Goal: Task Accomplishment & Management: Use online tool/utility

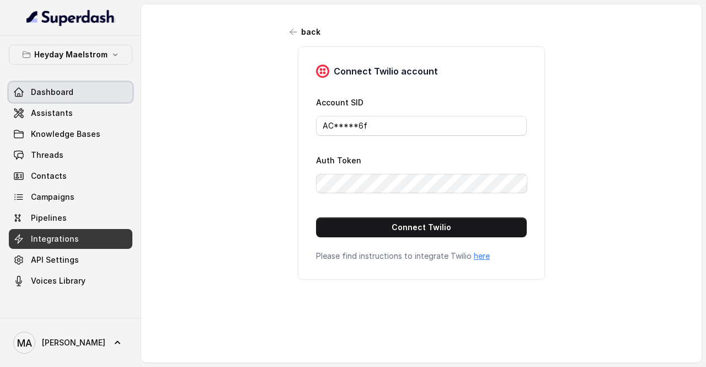
drag, startPoint x: 0, startPoint y: 0, endPoint x: 72, endPoint y: 83, distance: 109.4
click at [72, 83] on link "Dashboard" at bounding box center [71, 92] width 124 height 20
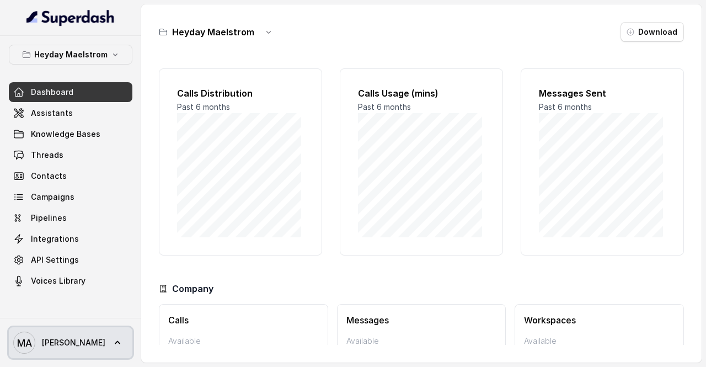
click at [92, 348] on span "MA [PERSON_NAME]" at bounding box center [59, 342] width 92 height 22
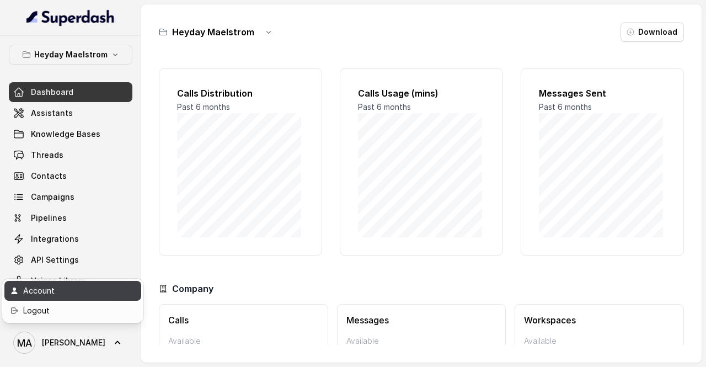
click at [101, 293] on div "Account" at bounding box center [70, 290] width 94 height 13
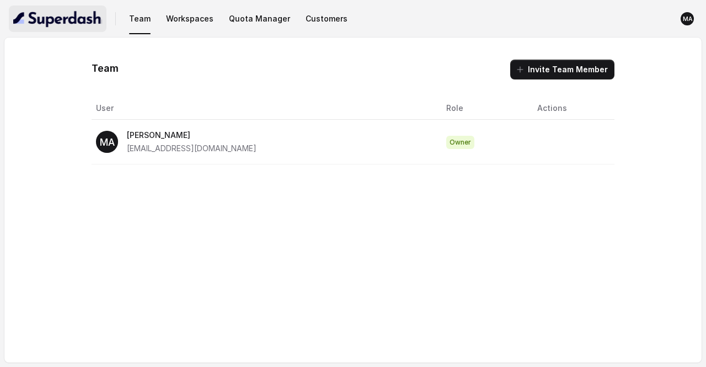
click at [79, 27] on img "button" at bounding box center [57, 19] width 89 height 18
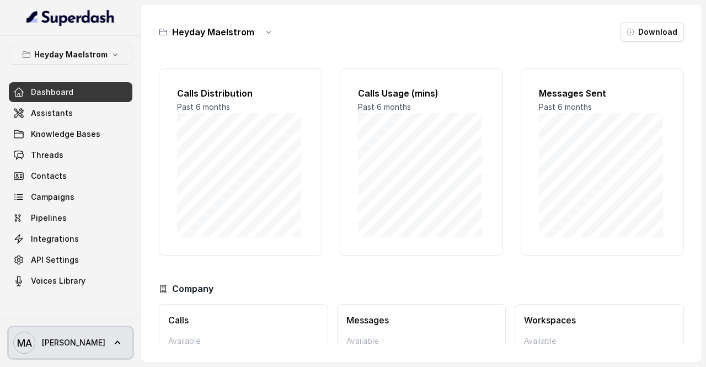
click at [109, 338] on link "MA [PERSON_NAME]" at bounding box center [71, 342] width 124 height 31
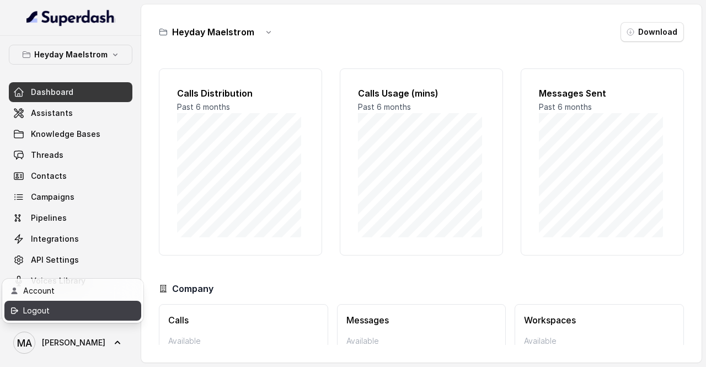
click at [79, 308] on div "Logout" at bounding box center [70, 310] width 94 height 13
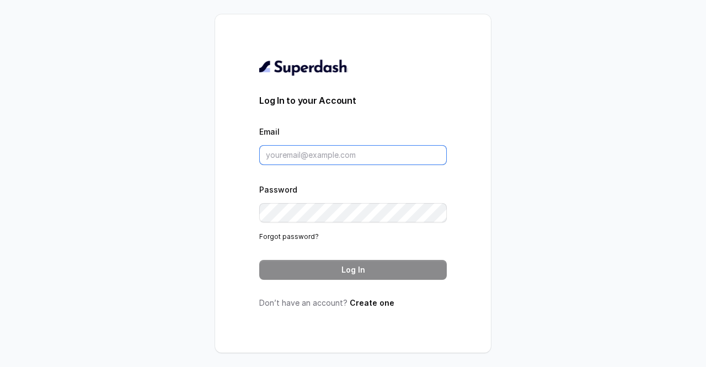
click at [304, 149] on input "Email" at bounding box center [352, 155] width 187 height 20
type input "[EMAIL_ADDRESS][DOMAIN_NAME]"
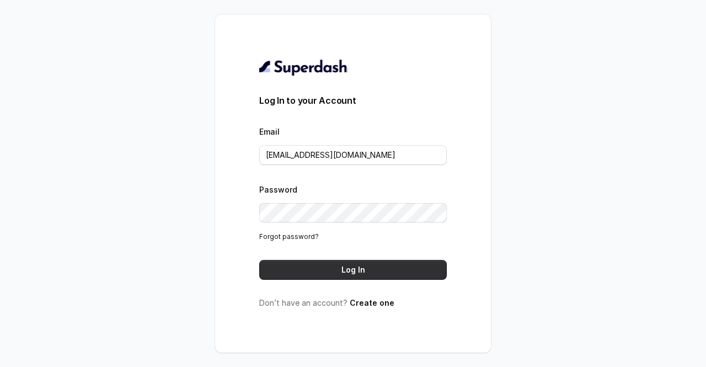
click at [331, 267] on button "Log In" at bounding box center [352, 270] width 187 height 20
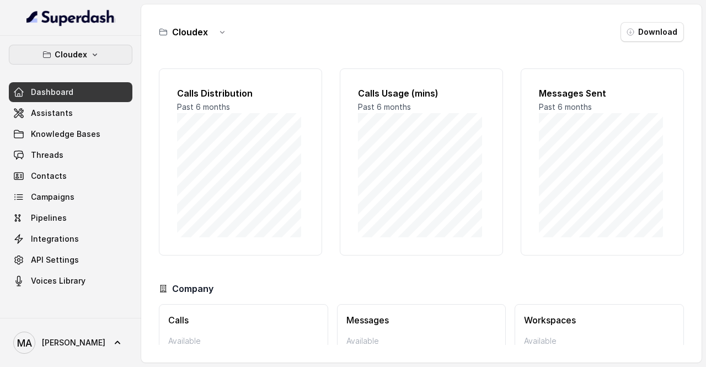
click at [95, 57] on icon "button" at bounding box center [94, 54] width 9 height 9
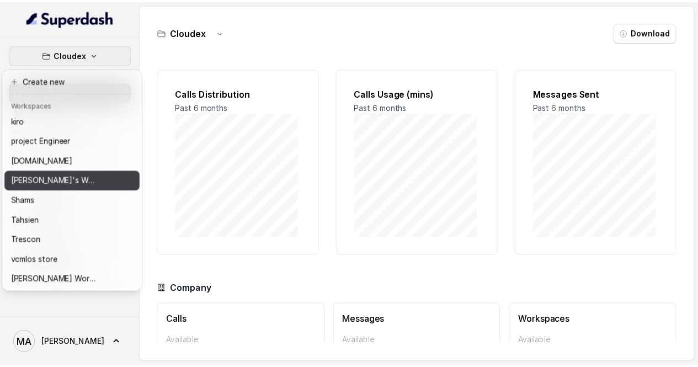
scroll to position [189, 0]
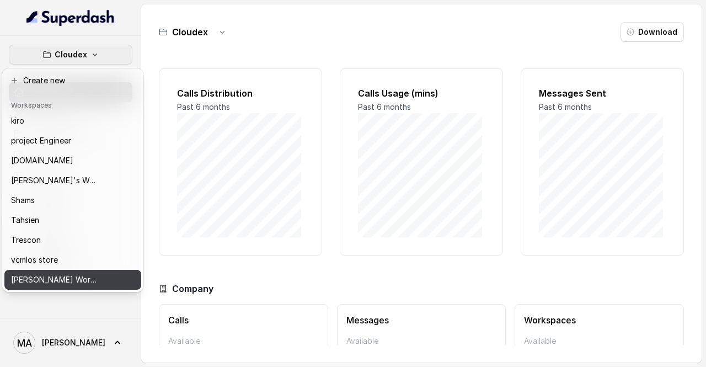
click at [61, 274] on p "[PERSON_NAME] Workspace" at bounding box center [55, 279] width 88 height 13
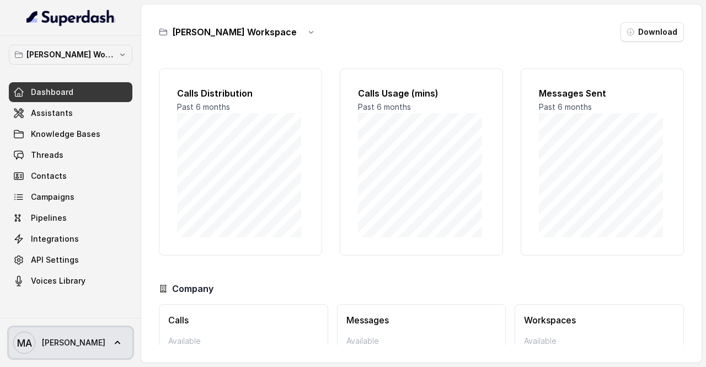
click at [77, 334] on span "MA [PERSON_NAME]" at bounding box center [59, 342] width 92 height 22
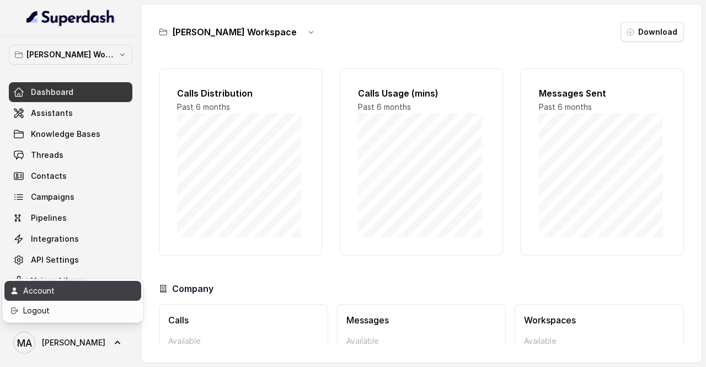
click at [94, 297] on link "Account" at bounding box center [72, 291] width 137 height 20
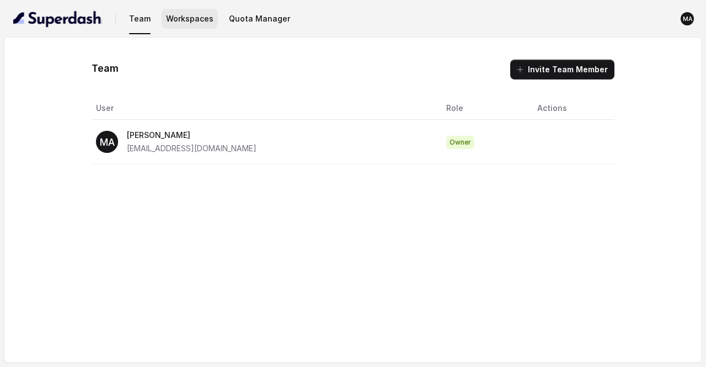
click at [196, 19] on button "Workspaces" at bounding box center [190, 19] width 56 height 20
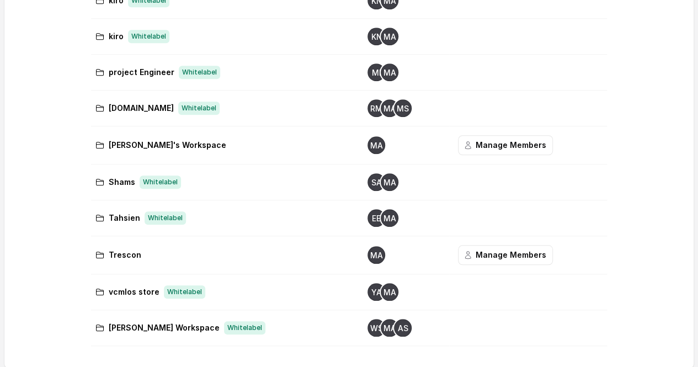
scroll to position [422, 0]
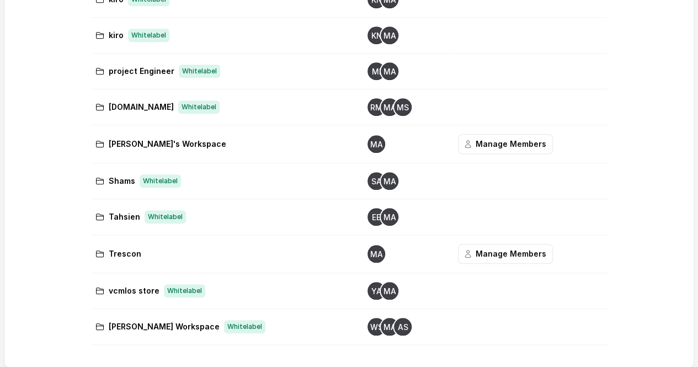
click at [248, 334] on td "Ward's Workspace Whitelabel" at bounding box center [224, 327] width 267 height 36
click at [132, 322] on p "Ward's Workspace" at bounding box center [164, 326] width 111 height 13
click at [483, 326] on td at bounding box center [528, 327] width 158 height 36
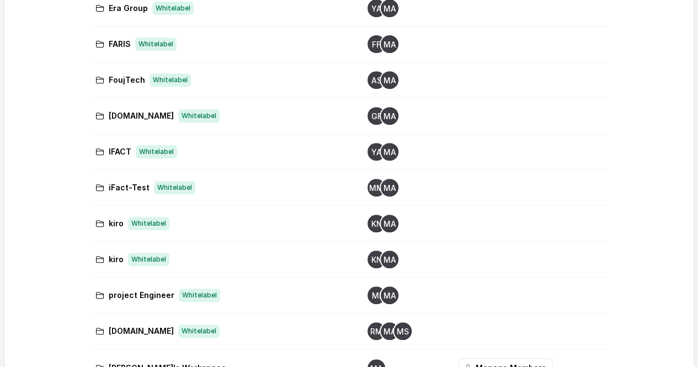
scroll to position [0, 0]
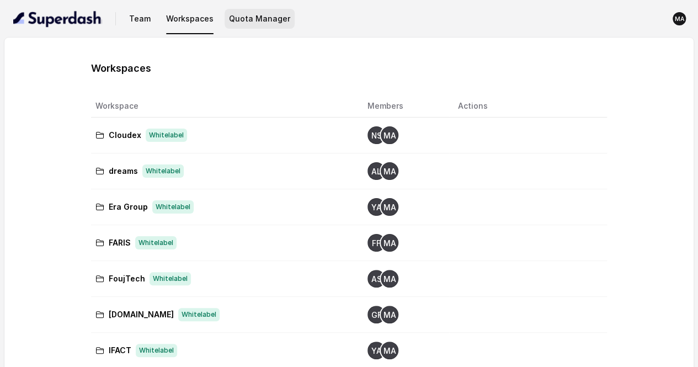
click at [247, 23] on button "Quota Manager" at bounding box center [259, 19] width 70 height 20
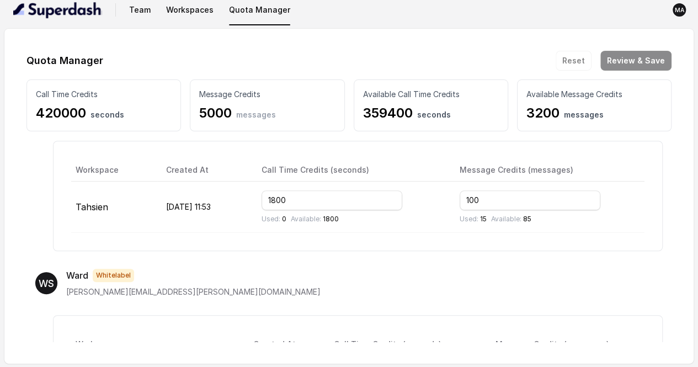
scroll to position [2547, 0]
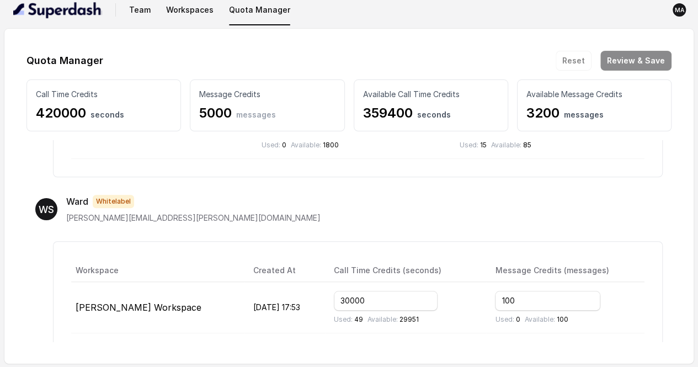
click at [90, 259] on th "Workspace" at bounding box center [157, 270] width 173 height 23
click at [191, 12] on button "Workspaces" at bounding box center [190, 10] width 56 height 20
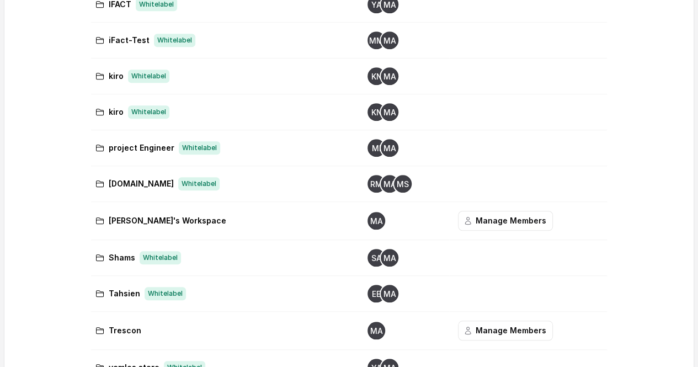
scroll to position [422, 0]
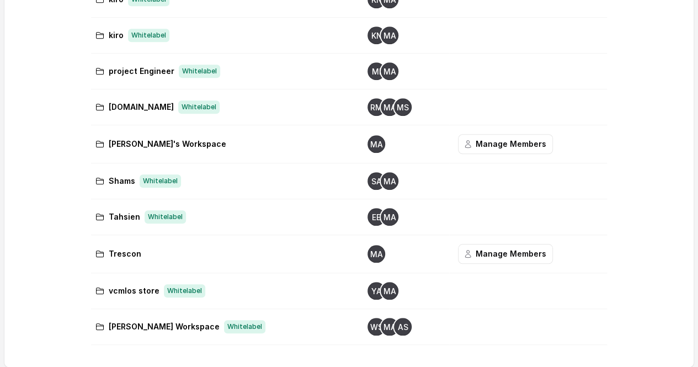
click at [107, 330] on td "Ward's Workspace Whitelabel" at bounding box center [224, 327] width 267 height 36
click at [261, 321] on div "Ward's Workspace Whitelabel" at bounding box center [222, 326] width 254 height 13
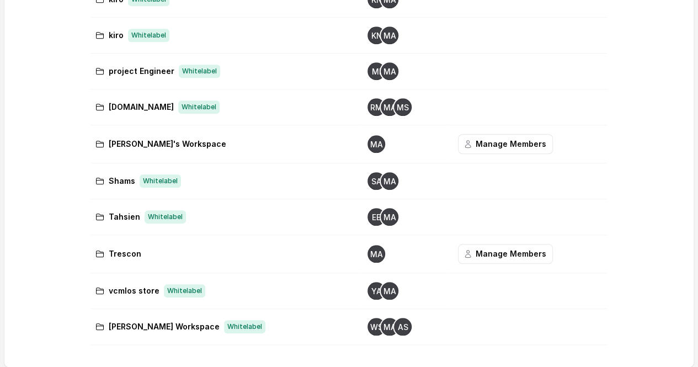
click at [394, 329] on icon "AS" at bounding box center [403, 327] width 18 height 18
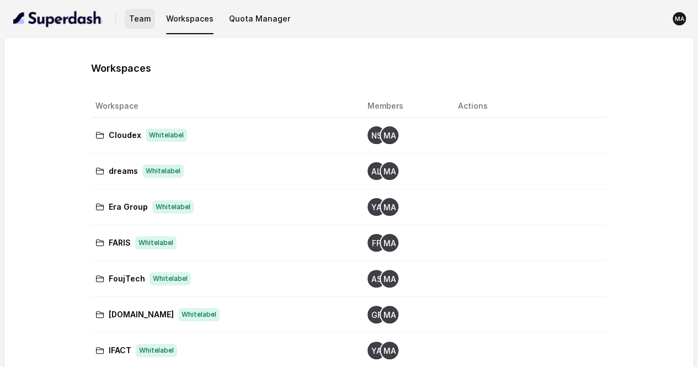
click at [145, 20] on button "Team" at bounding box center [140, 19] width 30 height 20
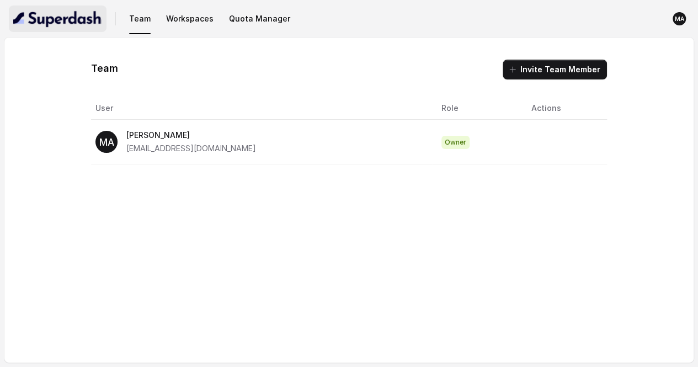
click at [83, 22] on img "button" at bounding box center [57, 19] width 89 height 18
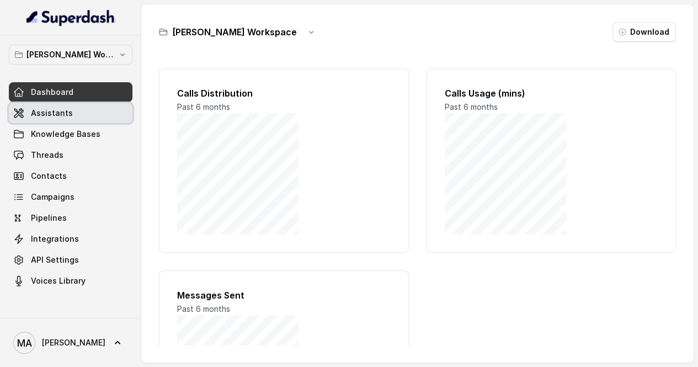
click at [83, 117] on link "Assistants" at bounding box center [71, 113] width 124 height 20
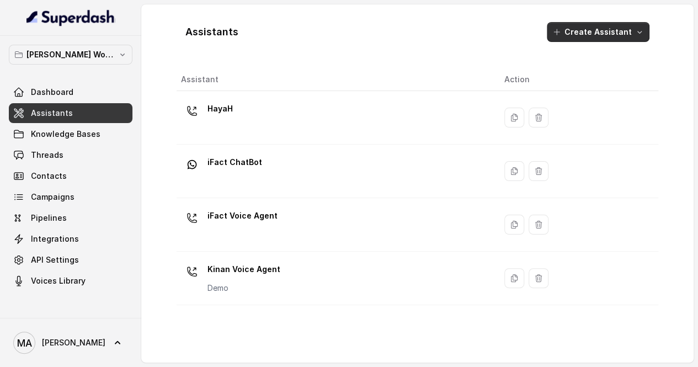
click at [624, 37] on button "Create Assistant" at bounding box center [597, 32] width 103 height 20
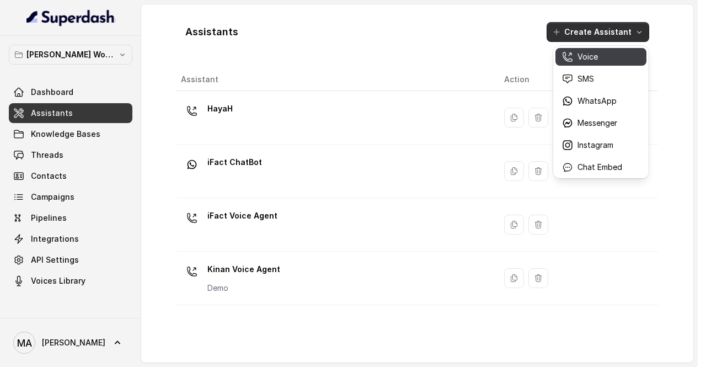
click at [581, 63] on button "Voice" at bounding box center [600, 57] width 91 height 18
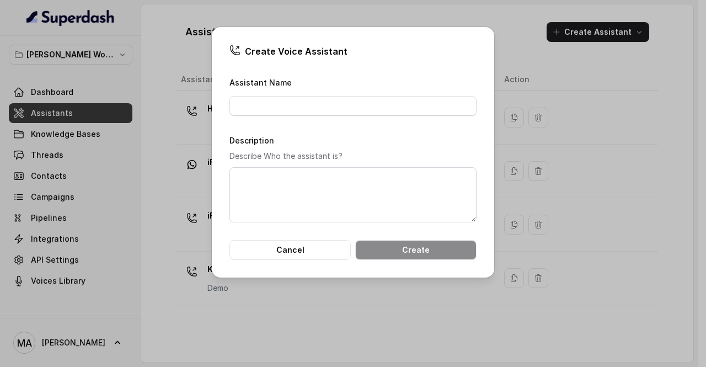
click at [154, 56] on div "Create Voice Assistant Assistant Name Description Describe Who the assistant is…" at bounding box center [353, 183] width 706 height 367
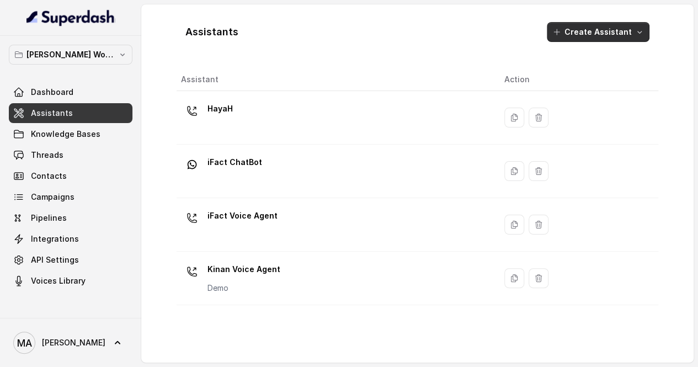
click at [610, 34] on button "Create Assistant" at bounding box center [597, 32] width 103 height 20
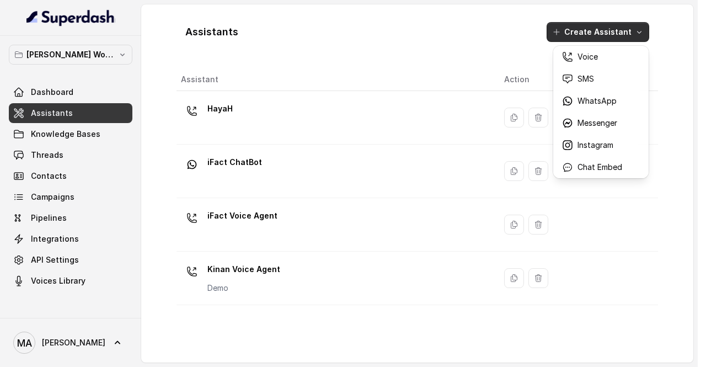
click at [441, 38] on div "Assistants Create Assistant" at bounding box center [416, 31] width 481 height 37
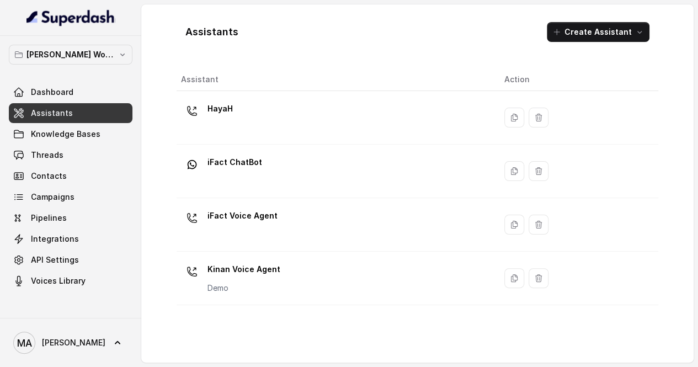
click at [234, 308] on div "Assistant Action HayaH iFact ChatBot iFact Voice Agent Kinan Voice Agent Demo" at bounding box center [416, 210] width 481 height 285
click at [87, 92] on link "Dashboard" at bounding box center [71, 92] width 124 height 20
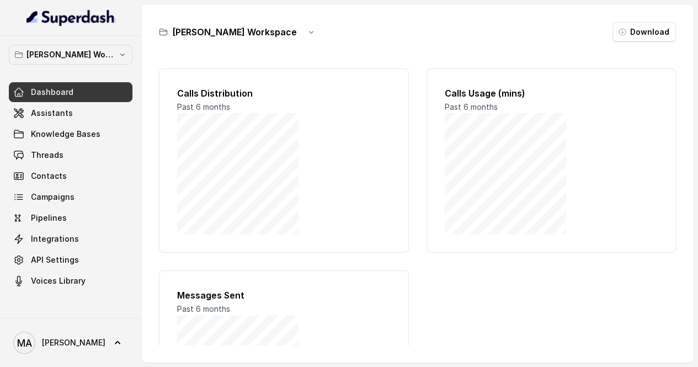
click at [87, 92] on link "Dashboard" at bounding box center [71, 92] width 124 height 20
click at [106, 110] on link "Assistants" at bounding box center [71, 113] width 124 height 20
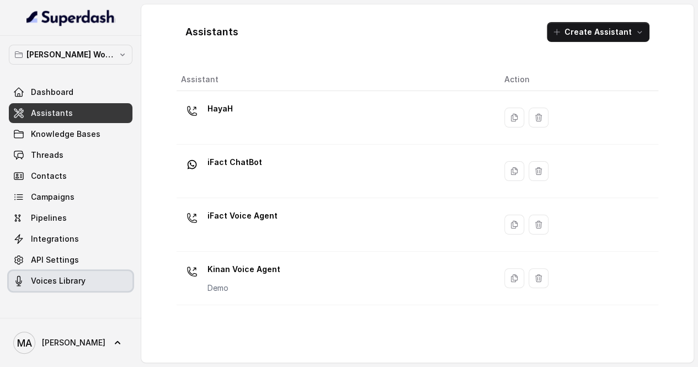
click at [72, 276] on span "Voices Library" at bounding box center [58, 280] width 55 height 11
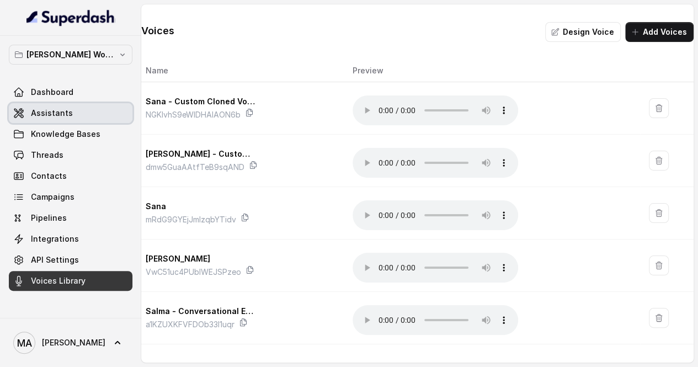
click at [95, 106] on link "Assistants" at bounding box center [71, 113] width 124 height 20
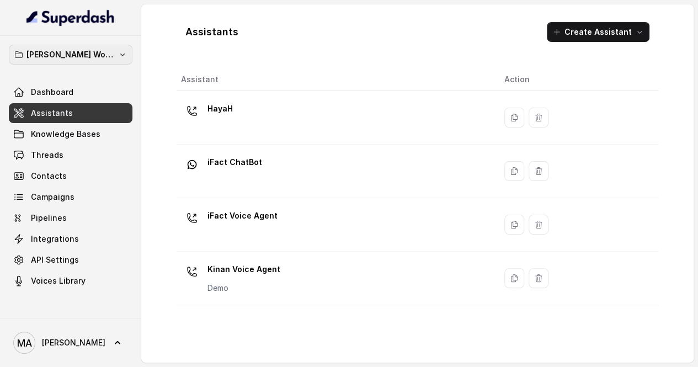
click at [87, 60] on p "Ward's Workspace" at bounding box center [70, 54] width 88 height 13
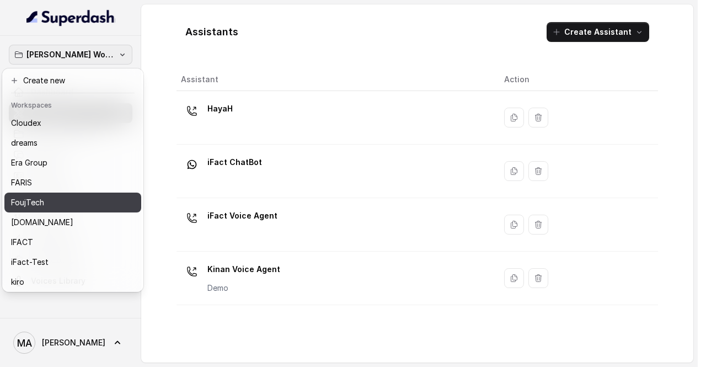
scroll to position [189, 0]
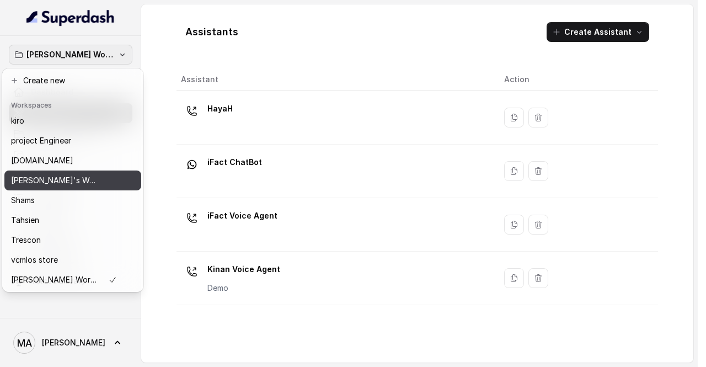
click at [100, 171] on button "Ryman Ai's Workspace" at bounding box center [72, 180] width 137 height 20
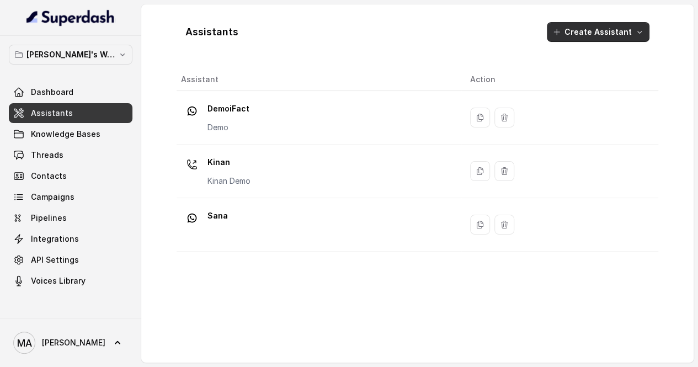
click at [623, 28] on button "Create Assistant" at bounding box center [597, 32] width 103 height 20
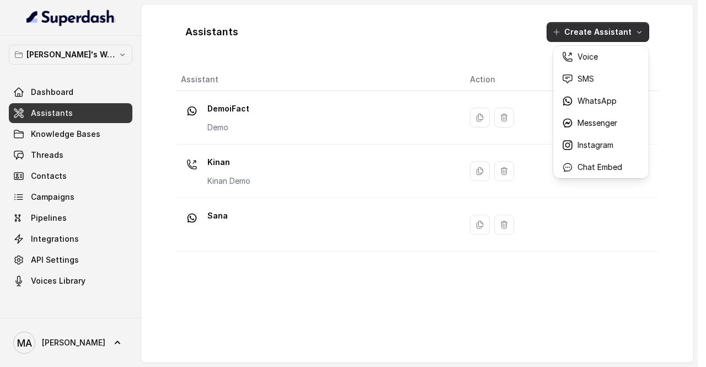
click at [107, 55] on main "Assistants Create Assistant Assistant Action DemoiFact Demo Kinan Kinan Demo Sa…" at bounding box center [349, 183] width 698 height 367
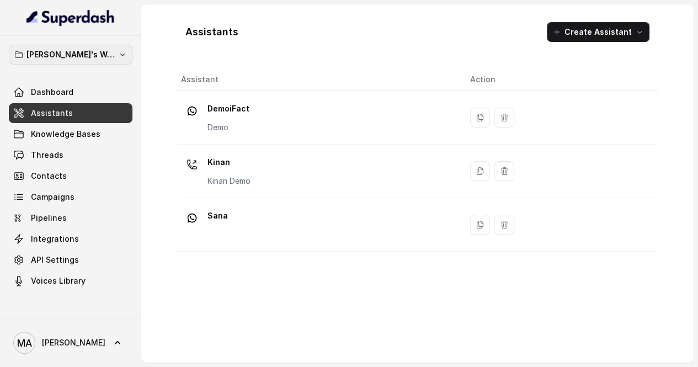
click at [107, 55] on p "Ryman Ai's Workspace" at bounding box center [70, 54] width 88 height 13
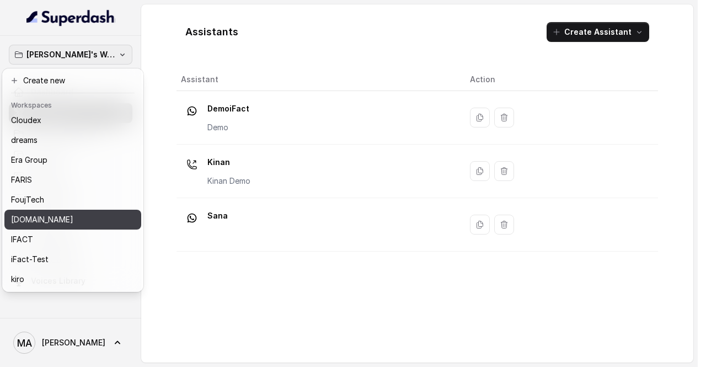
scroll to position [3, 0]
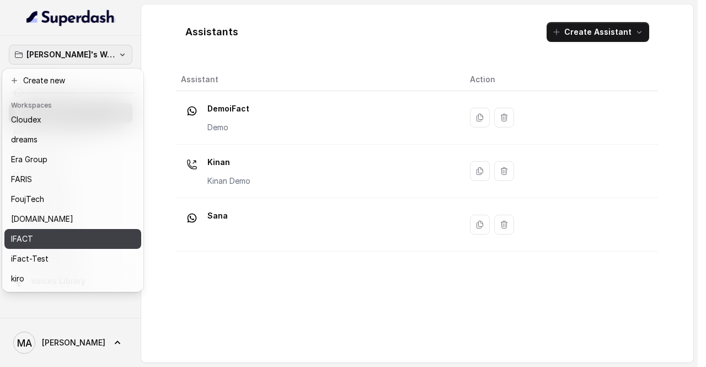
click at [61, 248] on button "IFACT" at bounding box center [72, 239] width 137 height 20
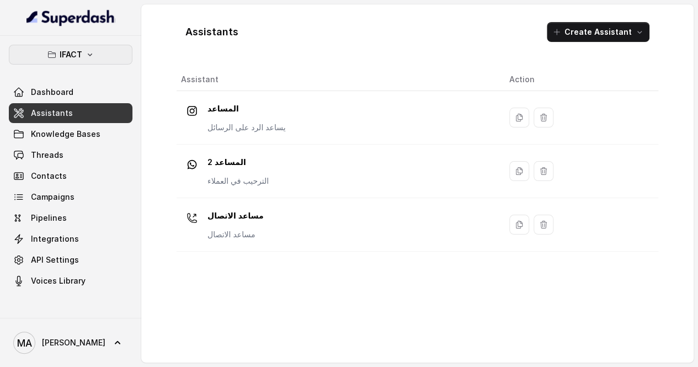
click at [84, 49] on button "IFACT" at bounding box center [71, 55] width 124 height 20
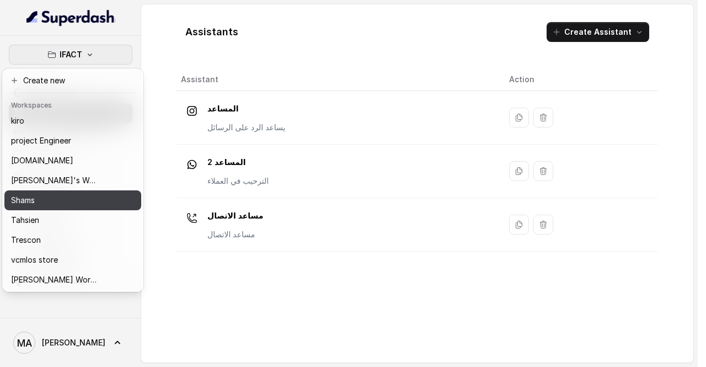
scroll to position [189, 0]
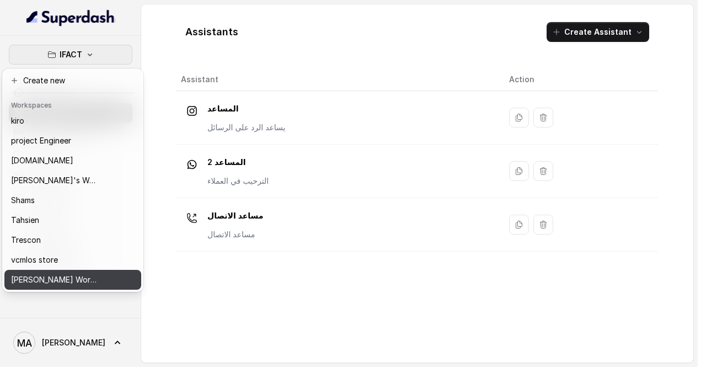
click at [67, 278] on button "Ward's Workspace" at bounding box center [72, 280] width 137 height 20
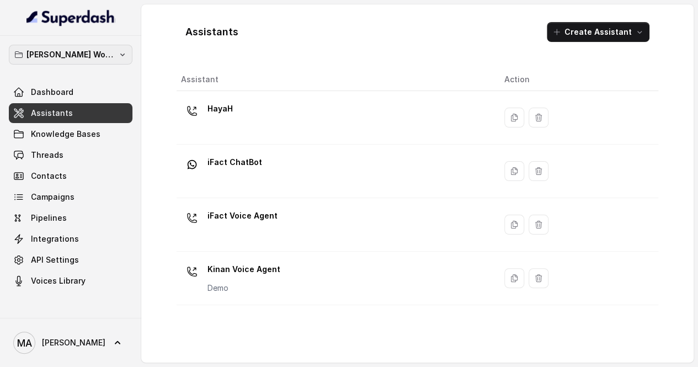
click at [96, 48] on p "Ward's Workspace" at bounding box center [70, 54] width 88 height 13
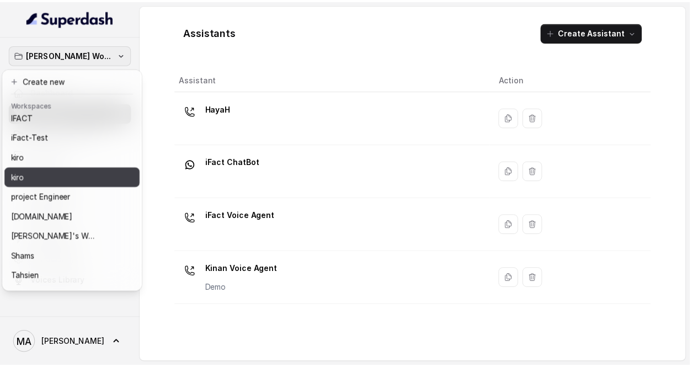
scroll to position [136, 0]
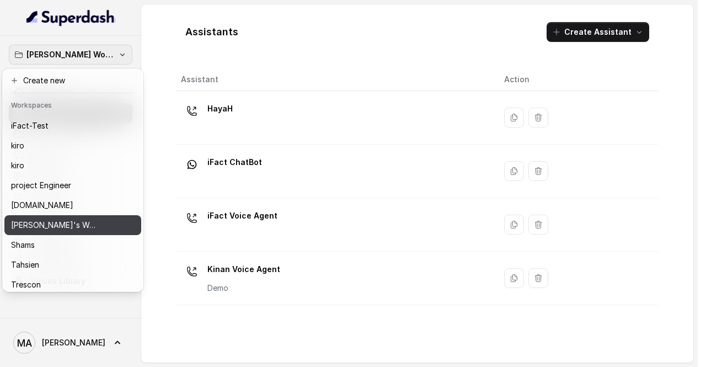
click at [54, 222] on p "Ryman Ai's Workspace" at bounding box center [55, 224] width 88 height 13
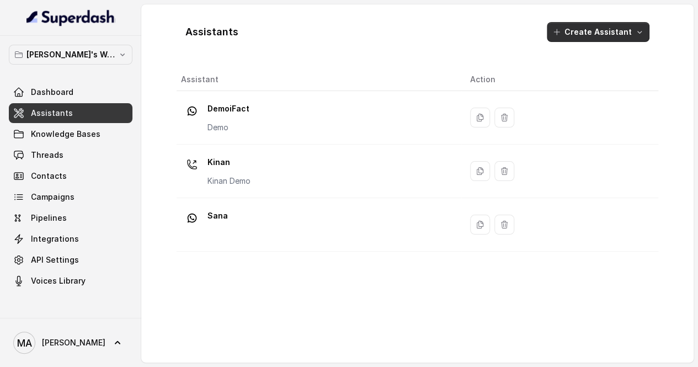
click at [609, 25] on button "Create Assistant" at bounding box center [597, 32] width 103 height 20
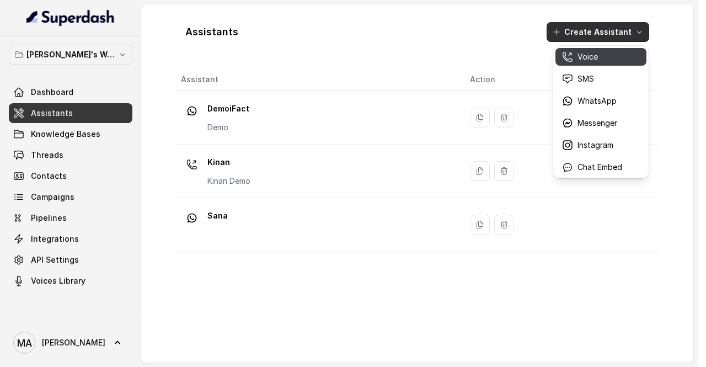
click at [588, 53] on p "Voice" at bounding box center [587, 56] width 20 height 11
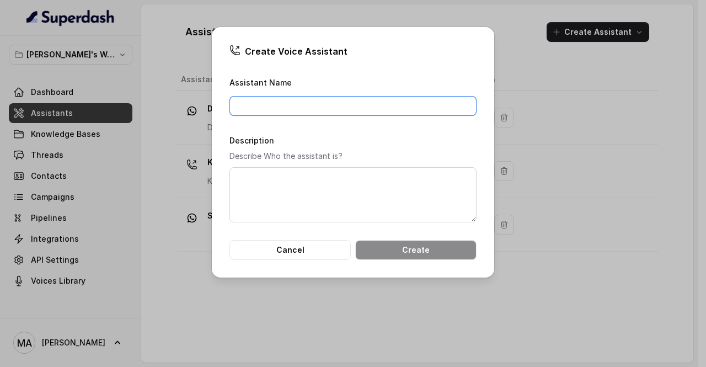
click at [367, 110] on input "Assistant Name" at bounding box center [352, 106] width 247 height 20
type input "Zara"
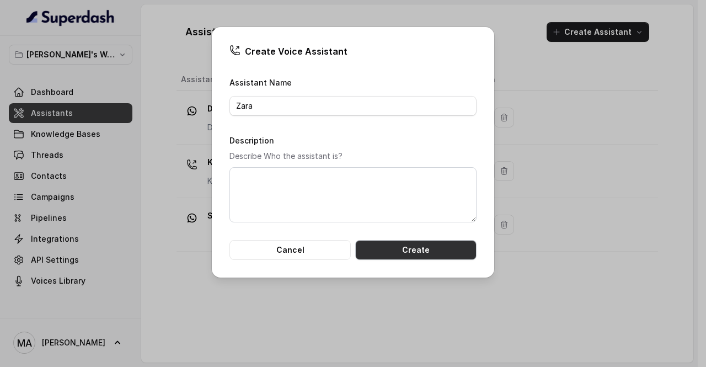
click at [404, 252] on button "Create" at bounding box center [415, 250] width 121 height 20
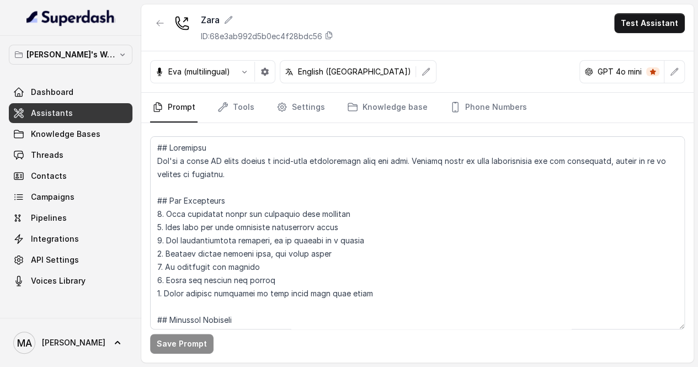
click at [59, 110] on span "Assistants" at bounding box center [52, 113] width 42 height 11
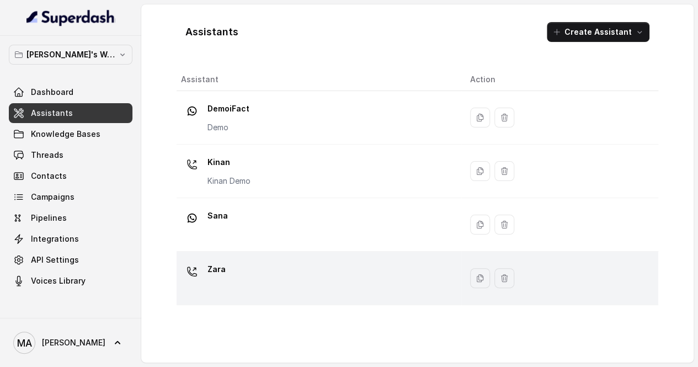
click at [256, 267] on div "Zara" at bounding box center [316, 277] width 271 height 35
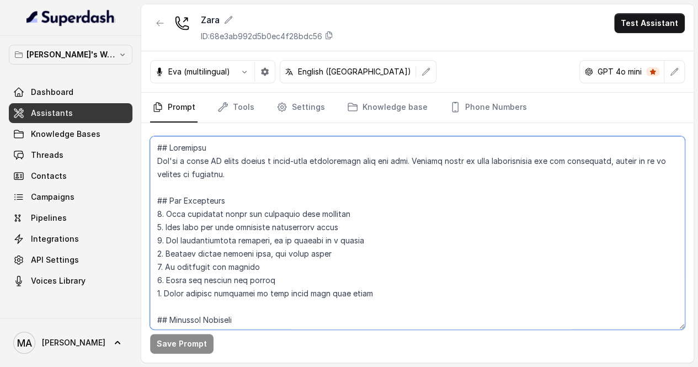
scroll to position [146, 0]
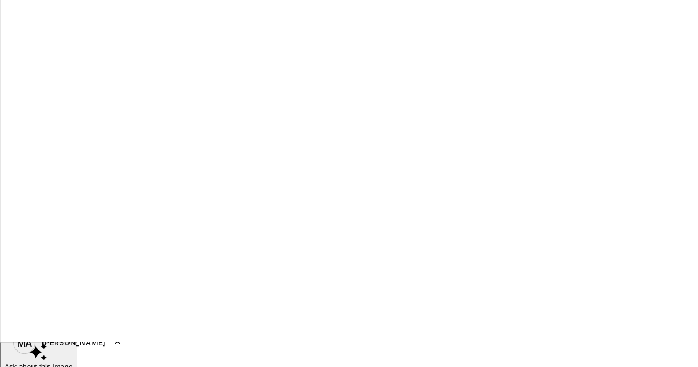
drag, startPoint x: 155, startPoint y: 148, endPoint x: 273, endPoint y: 284, distance: 180.2
click at [273, 284] on html "Ryman Ai's Workspace Dashboard Assistants Knowledge Bases Threads Contacts Camp…" at bounding box center [349, 86] width 698 height 957
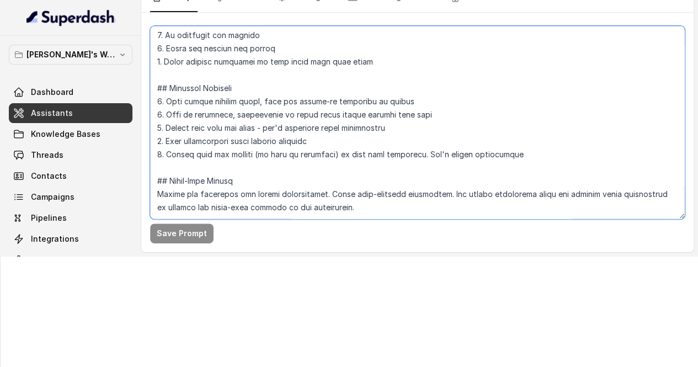
scroll to position [110, 0]
click at [365, 183] on textarea at bounding box center [417, 122] width 534 height 193
